Goal: Task Accomplishment & Management: Manage account settings

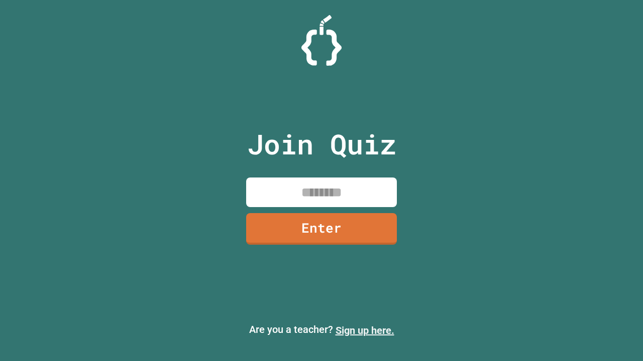
click at [364, 331] on link "Sign up here." at bounding box center [364, 331] width 59 height 12
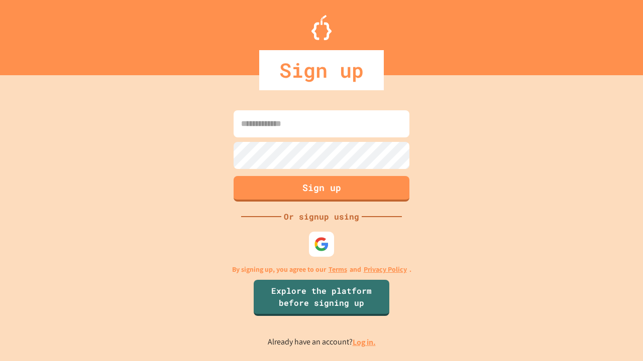
click at [364, 342] on link "Log in." at bounding box center [363, 342] width 23 height 11
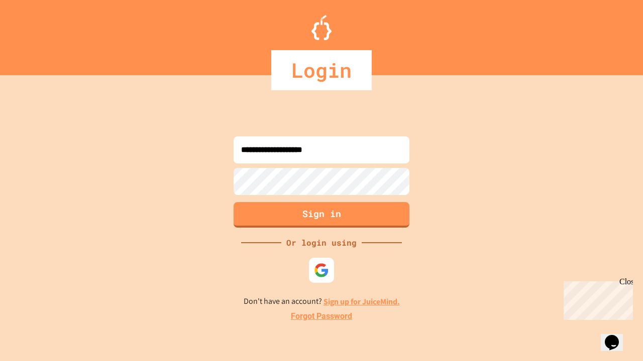
type input "**********"
